Goal: Book appointment/travel/reservation

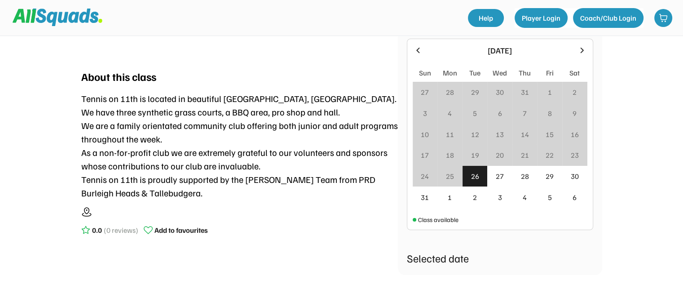
scroll to position [90, 0]
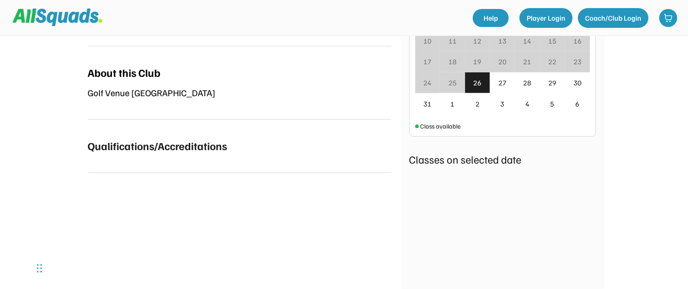
scroll to position [359, 0]
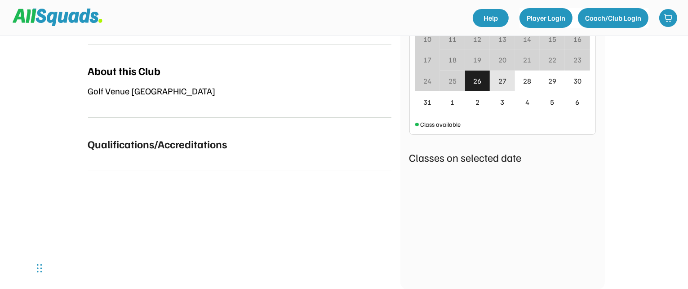
click at [503, 80] on div "27" at bounding box center [502, 80] width 8 height 11
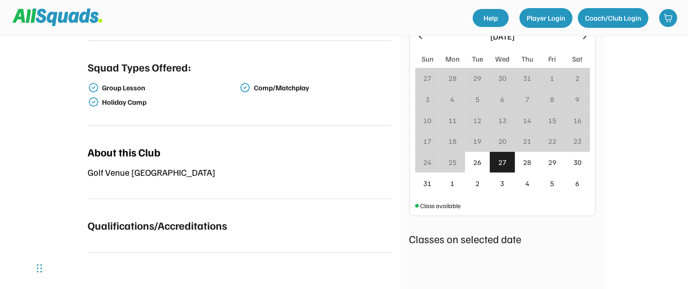
scroll to position [225, 0]
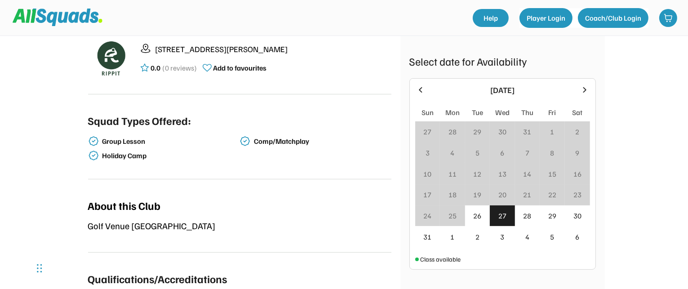
click at [586, 87] on icon at bounding box center [585, 90] width 10 height 10
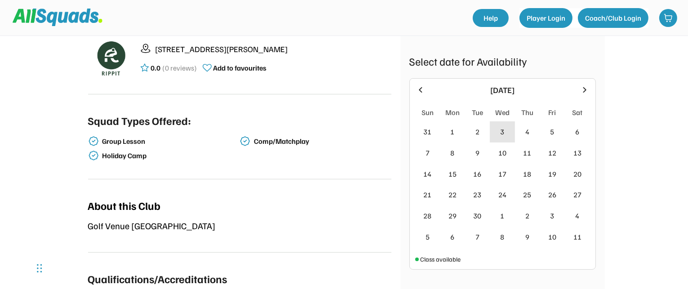
click at [500, 127] on div "3" at bounding box center [502, 131] width 4 height 11
click at [480, 125] on div "2" at bounding box center [477, 131] width 25 height 21
click at [552, 126] on div "5" at bounding box center [552, 131] width 4 height 11
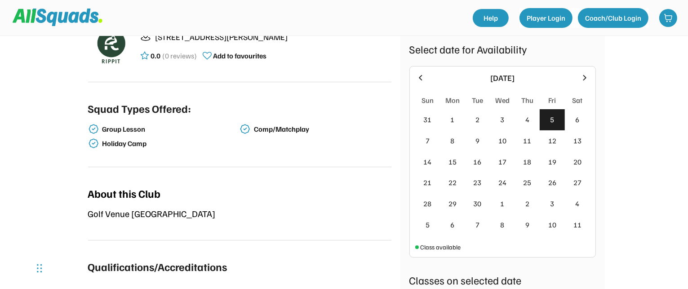
scroll to position [359, 0]
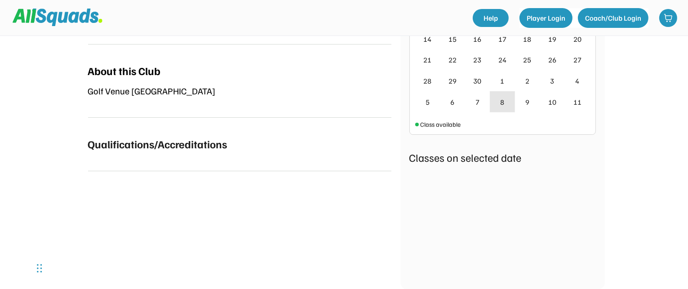
click at [505, 100] on div "8" at bounding box center [502, 101] width 25 height 21
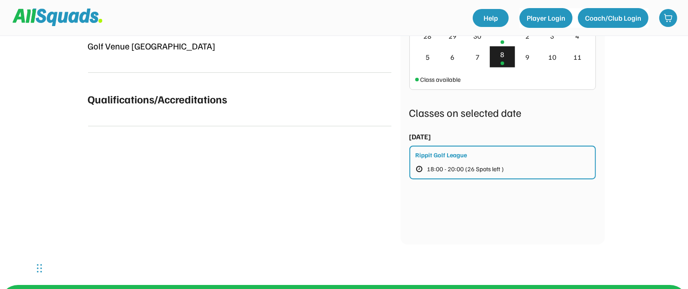
scroll to position [314, 0]
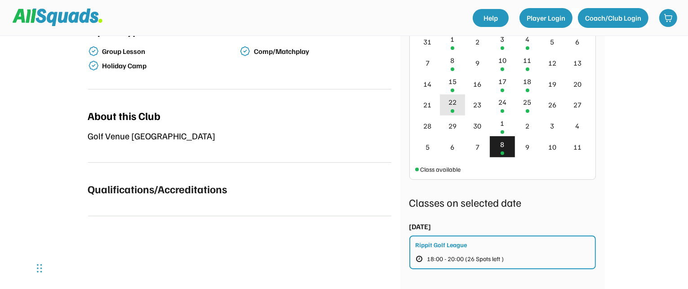
click at [452, 104] on div "22" at bounding box center [452, 102] width 8 height 11
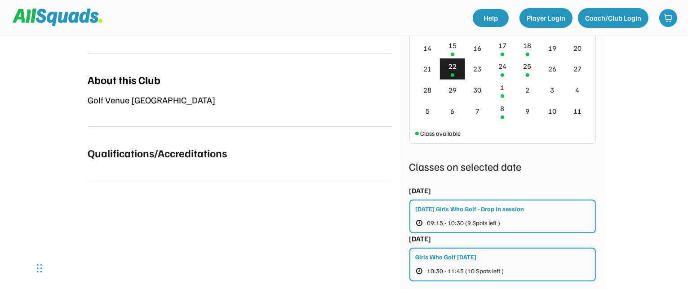
scroll to position [404, 0]
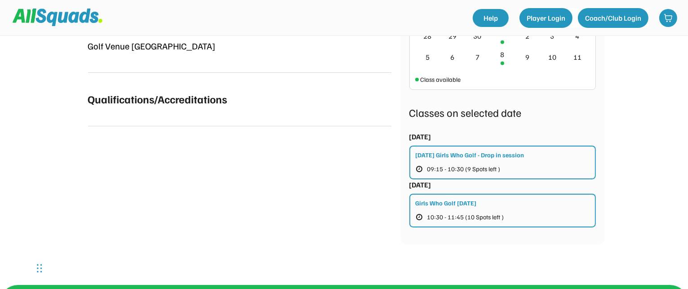
click at [464, 199] on div "Girls Who Golf [DATE]" at bounding box center [446, 202] width 61 height 9
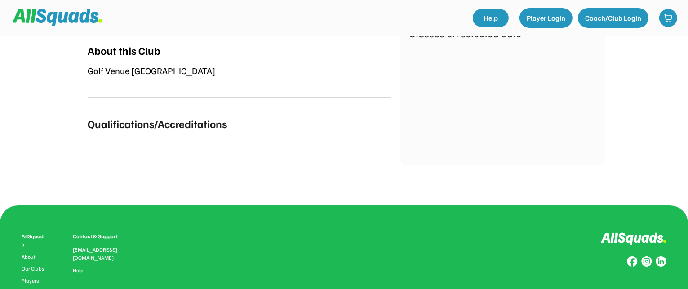
scroll to position [404, 0]
